Goal: Information Seeking & Learning: Learn about a topic

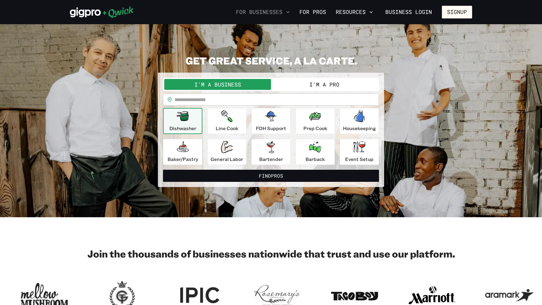
click at [261, 16] on button "For Businesses" at bounding box center [262, 12] width 59 height 10
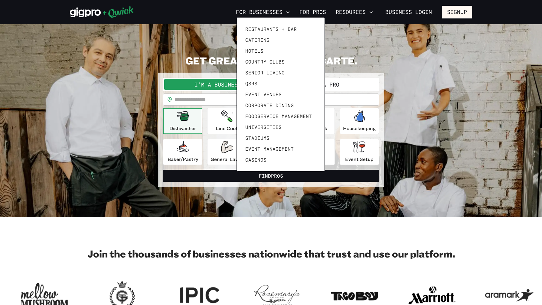
click at [261, 11] on div at bounding box center [271, 152] width 542 height 305
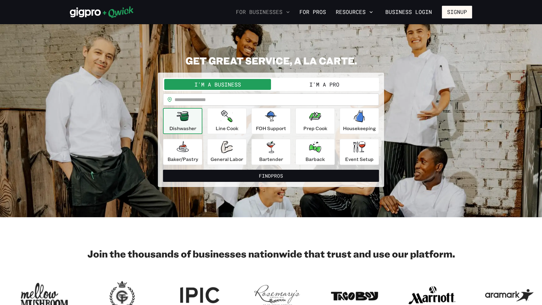
click at [261, 11] on button "For Businesses" at bounding box center [262, 12] width 59 height 10
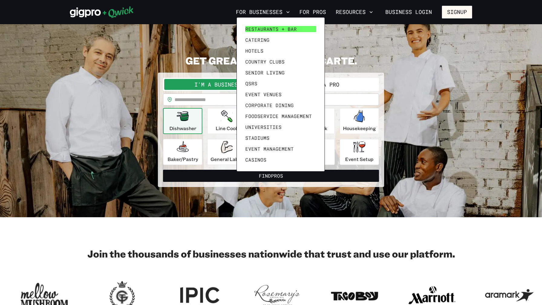
click at [259, 26] on span "Restaurants + Bar" at bounding box center [270, 29] width 51 height 6
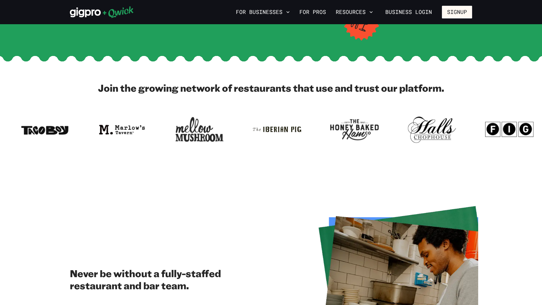
scroll to position [233, 0]
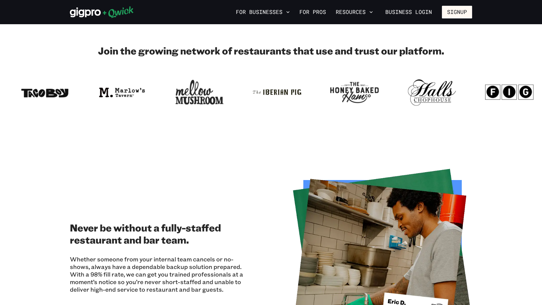
click at [250, 66] on div "Join the growing network of restaurants that use and trust our platform." at bounding box center [271, 76] width 542 height 64
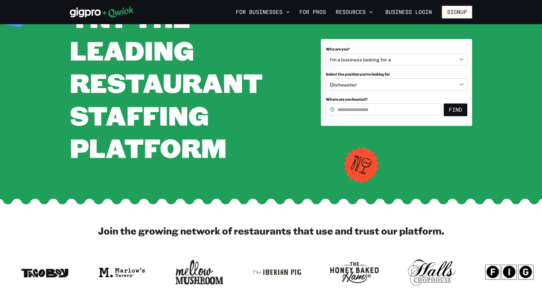
scroll to position [0, 0]
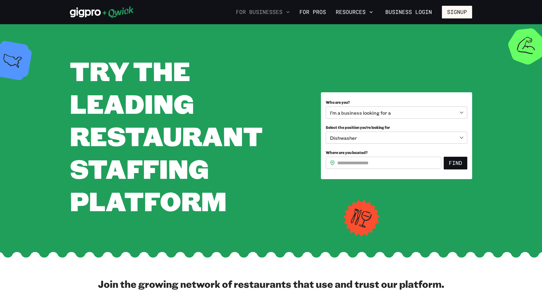
click at [283, 15] on button "For Businesses" at bounding box center [262, 12] width 59 height 10
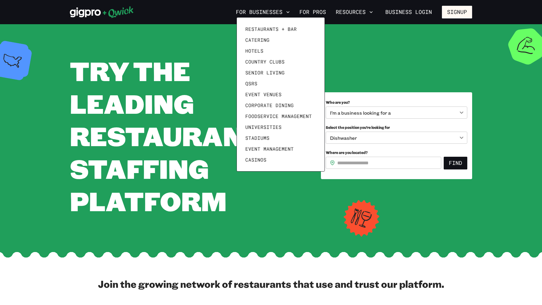
click at [216, 58] on div at bounding box center [271, 152] width 542 height 305
